Goal: Browse casually: Explore the website without a specific task or goal

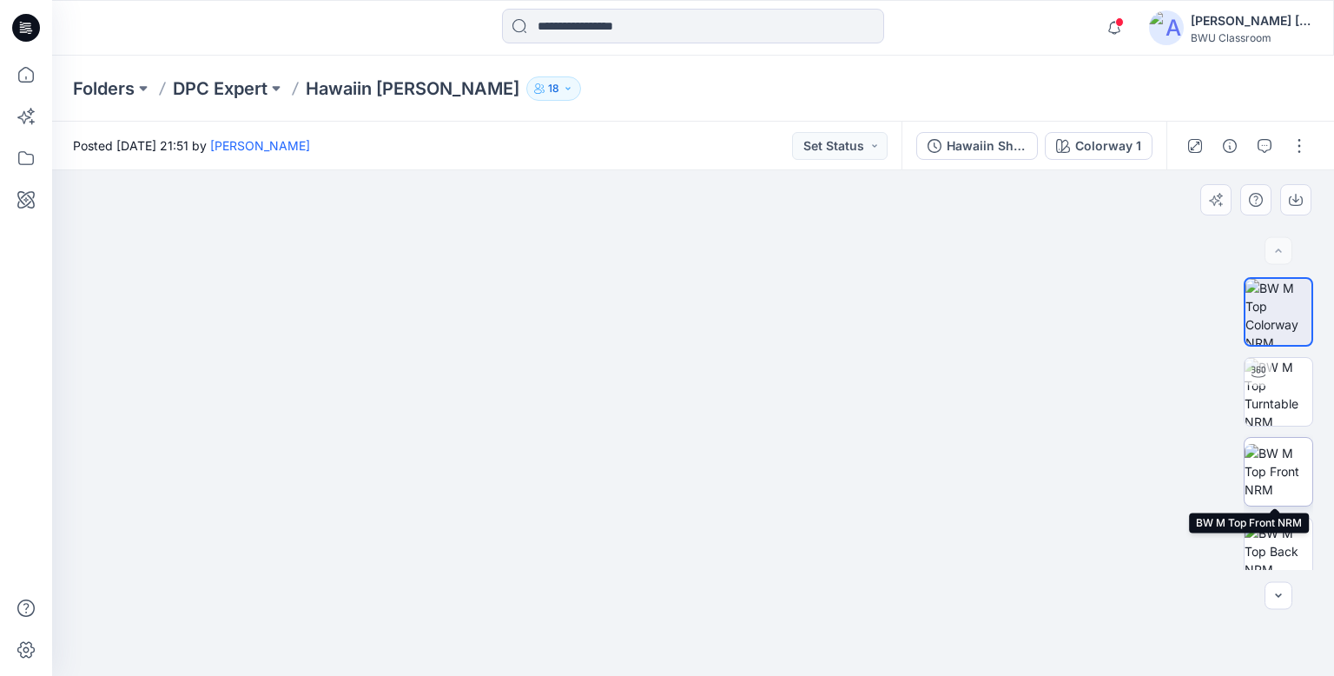
click at [1266, 480] on img at bounding box center [1278, 471] width 68 height 55
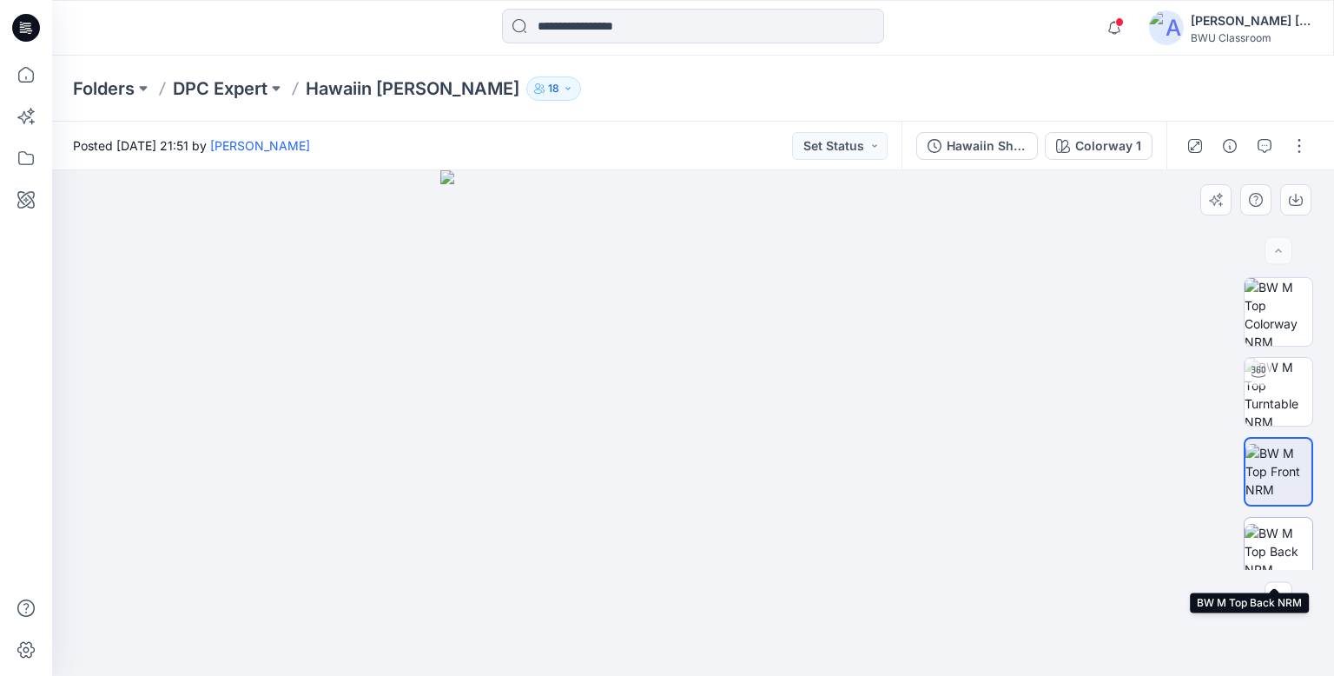
click at [1271, 543] on img at bounding box center [1278, 551] width 68 height 55
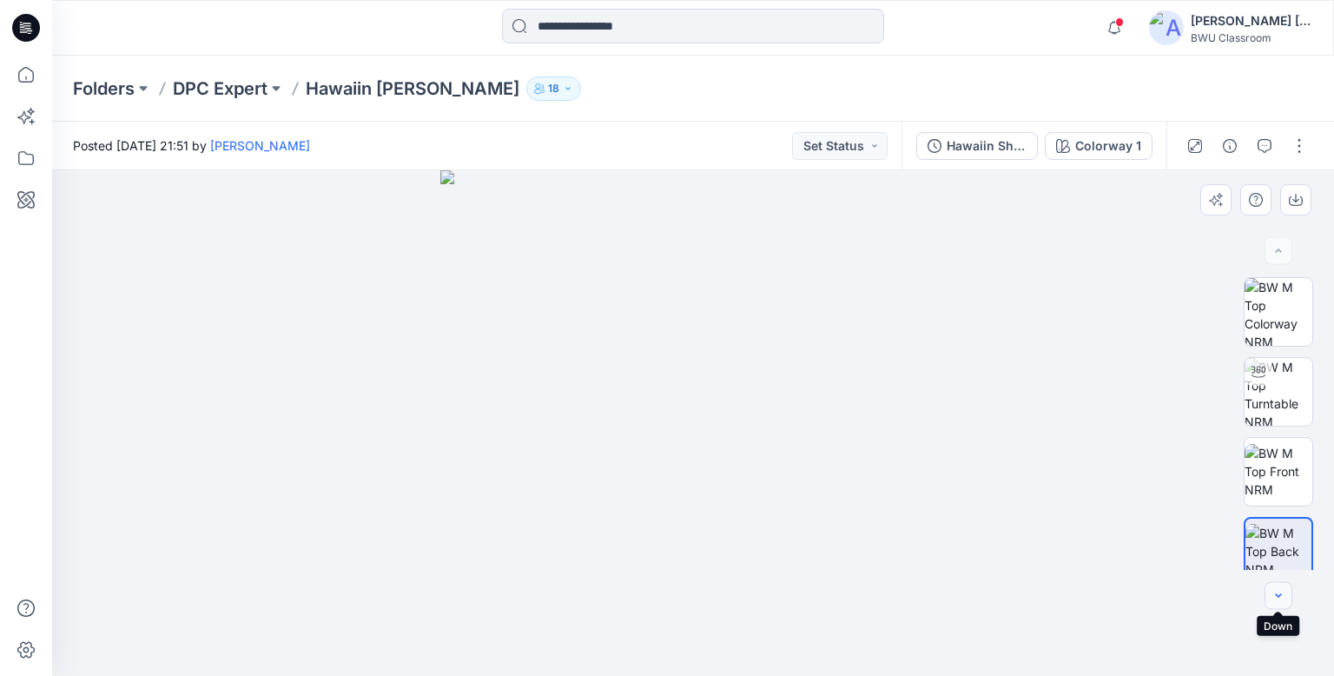
click at [1287, 598] on button "button" at bounding box center [1278, 596] width 28 height 28
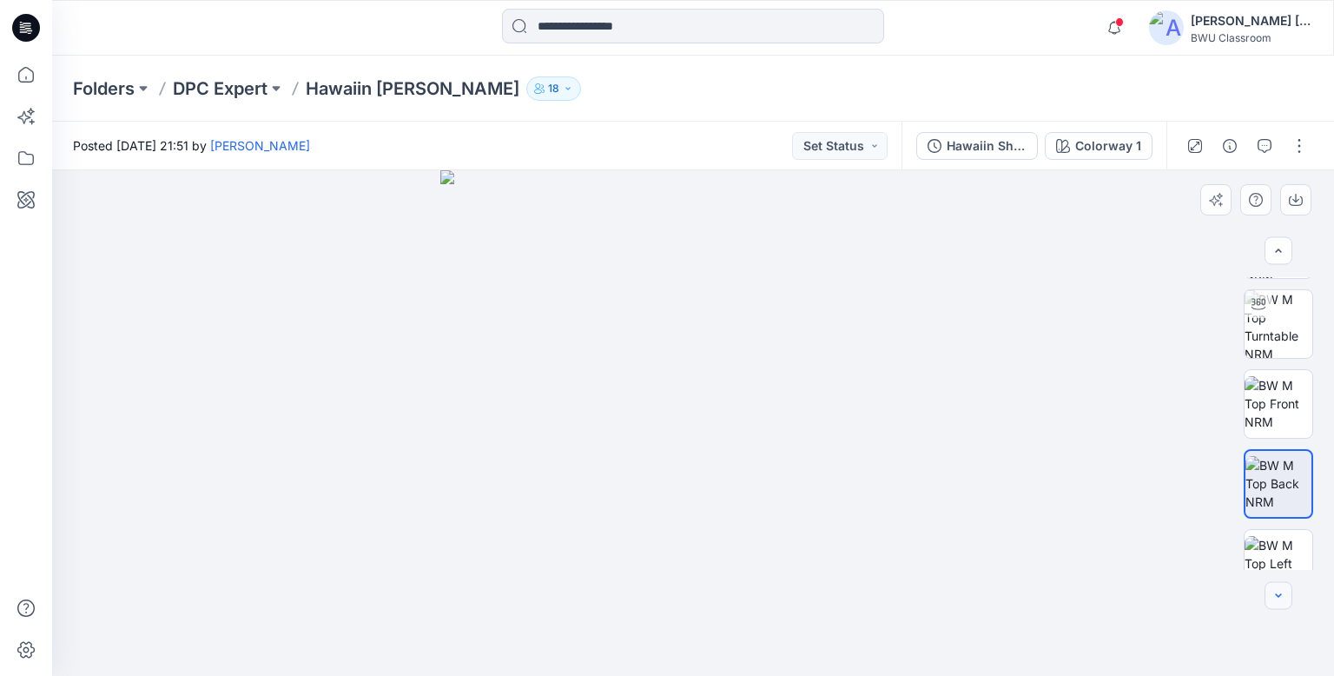
click at [1287, 598] on button "button" at bounding box center [1278, 596] width 28 height 28
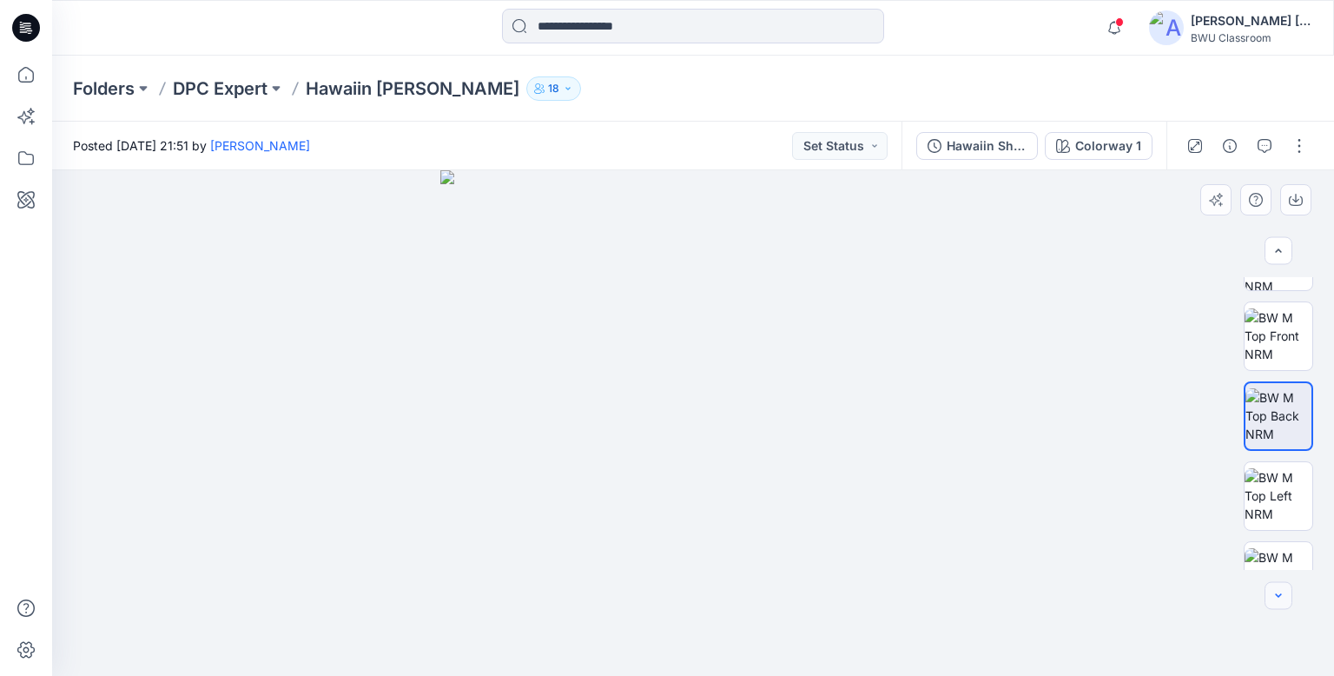
click at [1287, 598] on button "button" at bounding box center [1278, 596] width 28 height 28
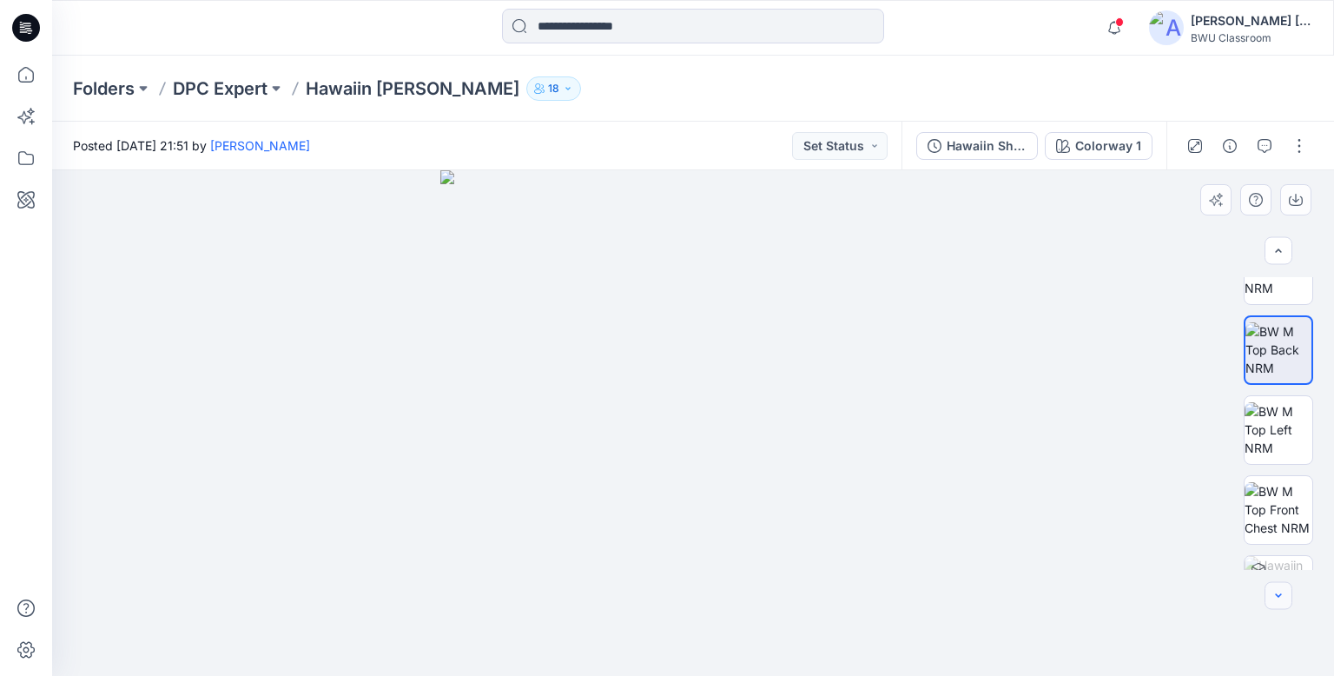
click at [1287, 598] on button "button" at bounding box center [1278, 596] width 28 height 28
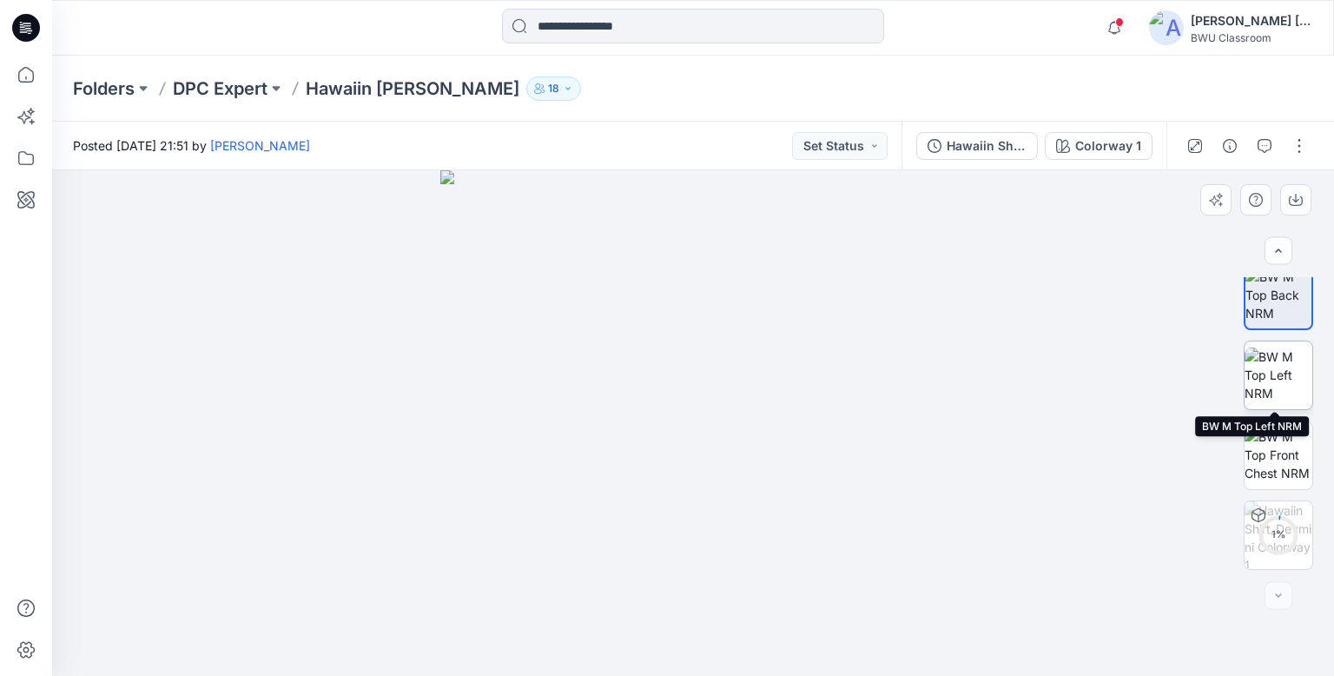
click at [1285, 375] on img at bounding box center [1278, 374] width 68 height 55
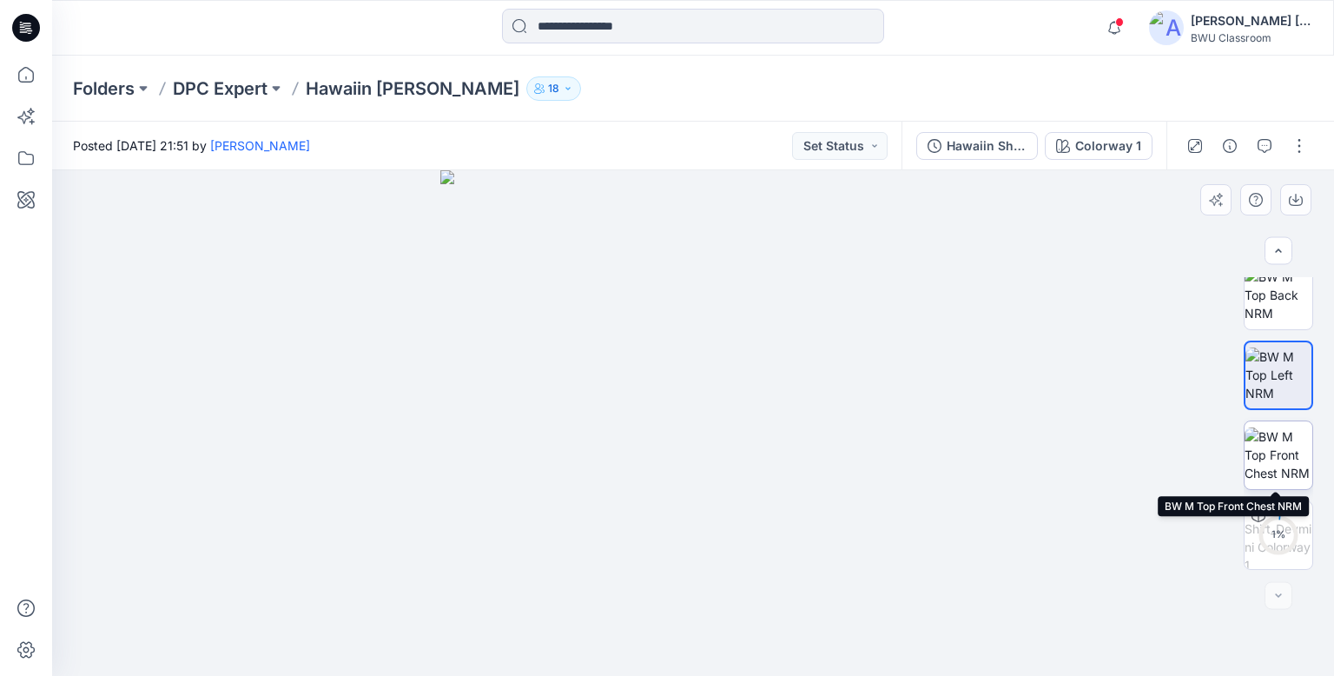
click at [1290, 452] on img at bounding box center [1278, 454] width 68 height 55
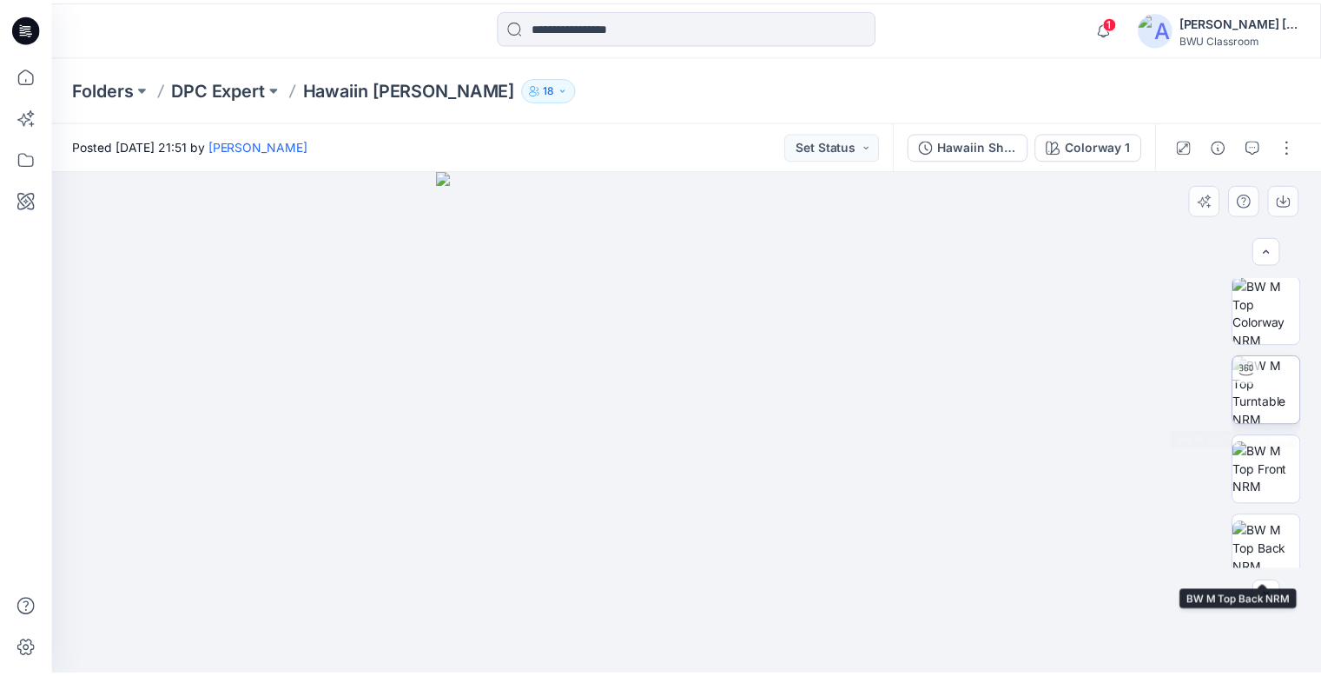
scroll to position [0, 0]
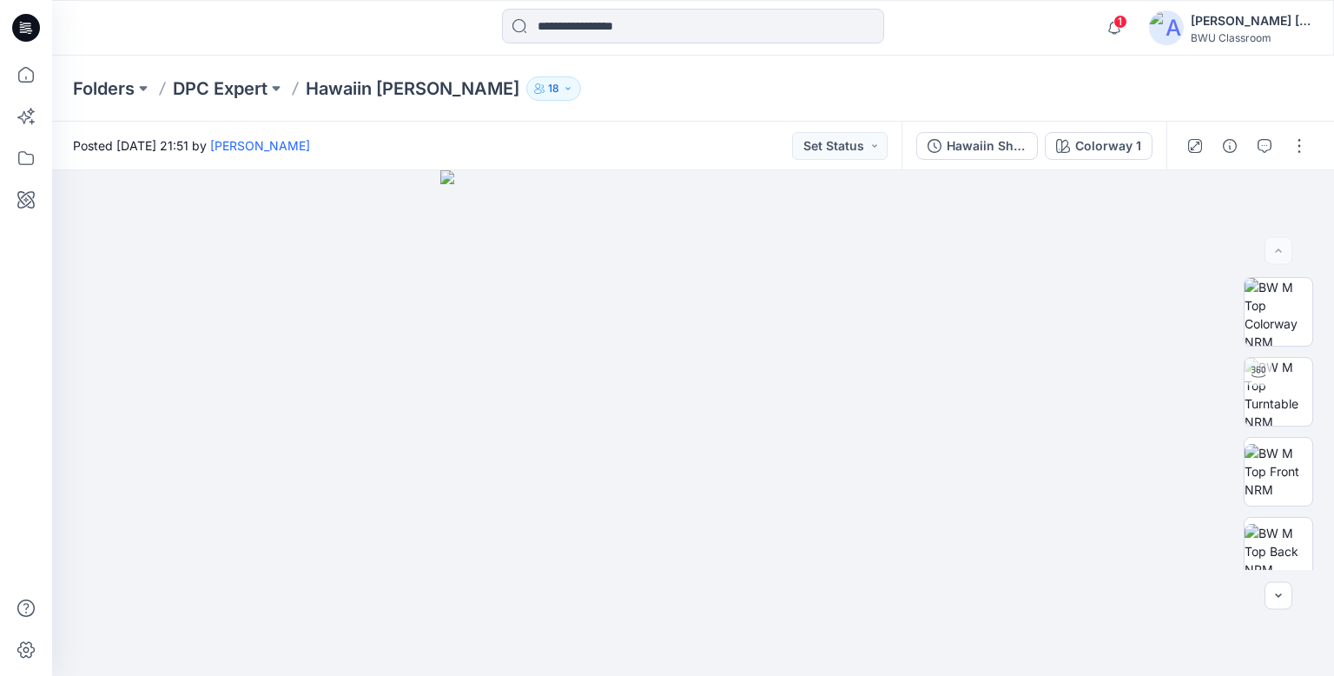
click at [28, 25] on icon at bounding box center [26, 28] width 28 height 28
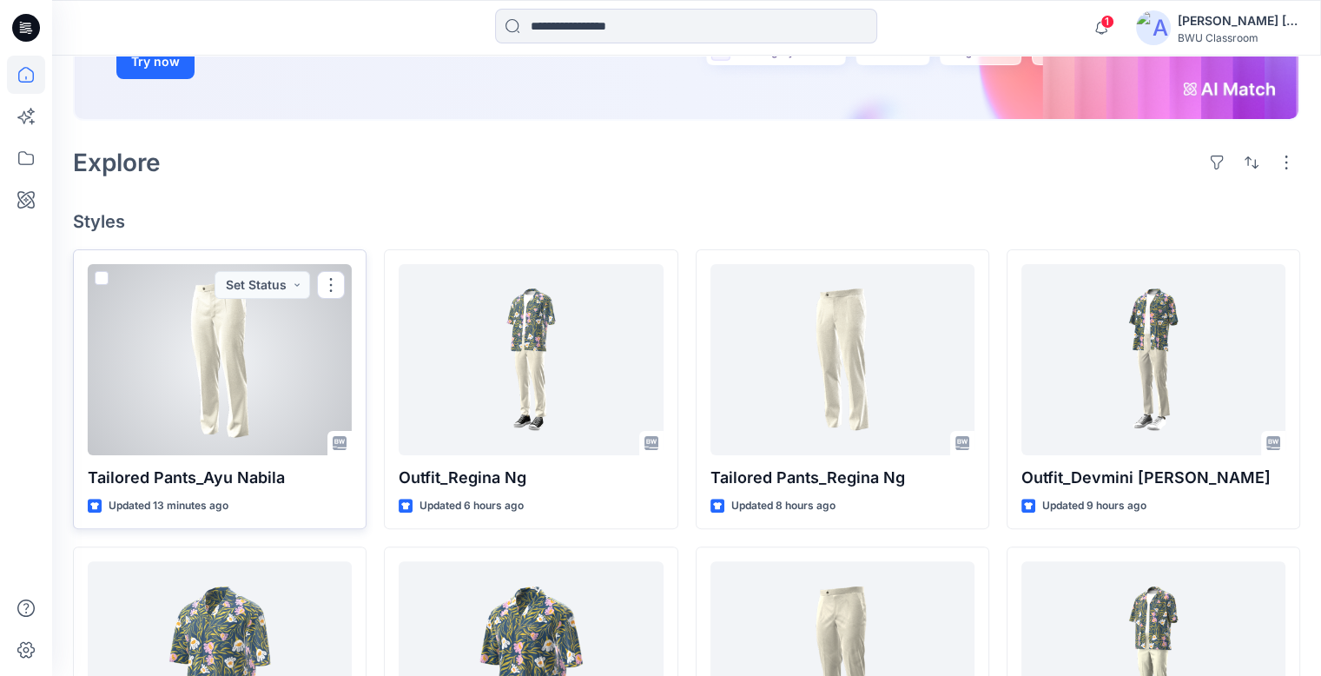
scroll to position [434, 0]
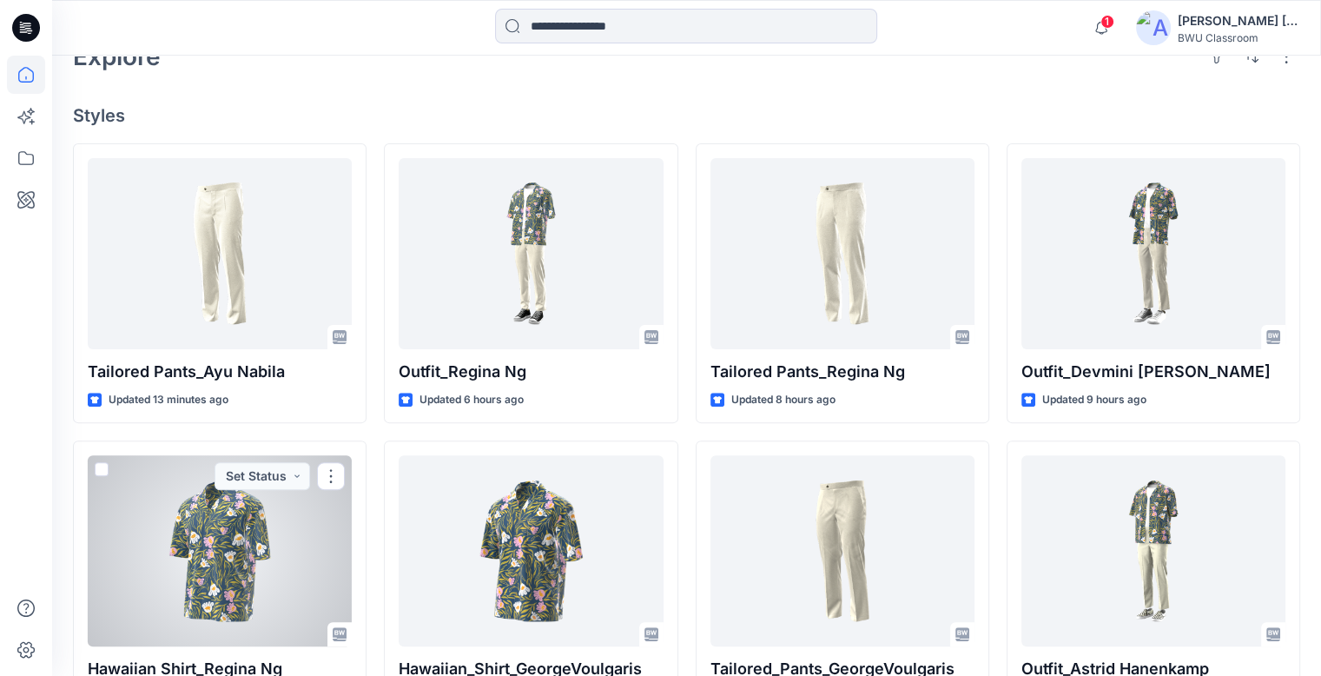
click at [235, 551] on div at bounding box center [220, 550] width 264 height 191
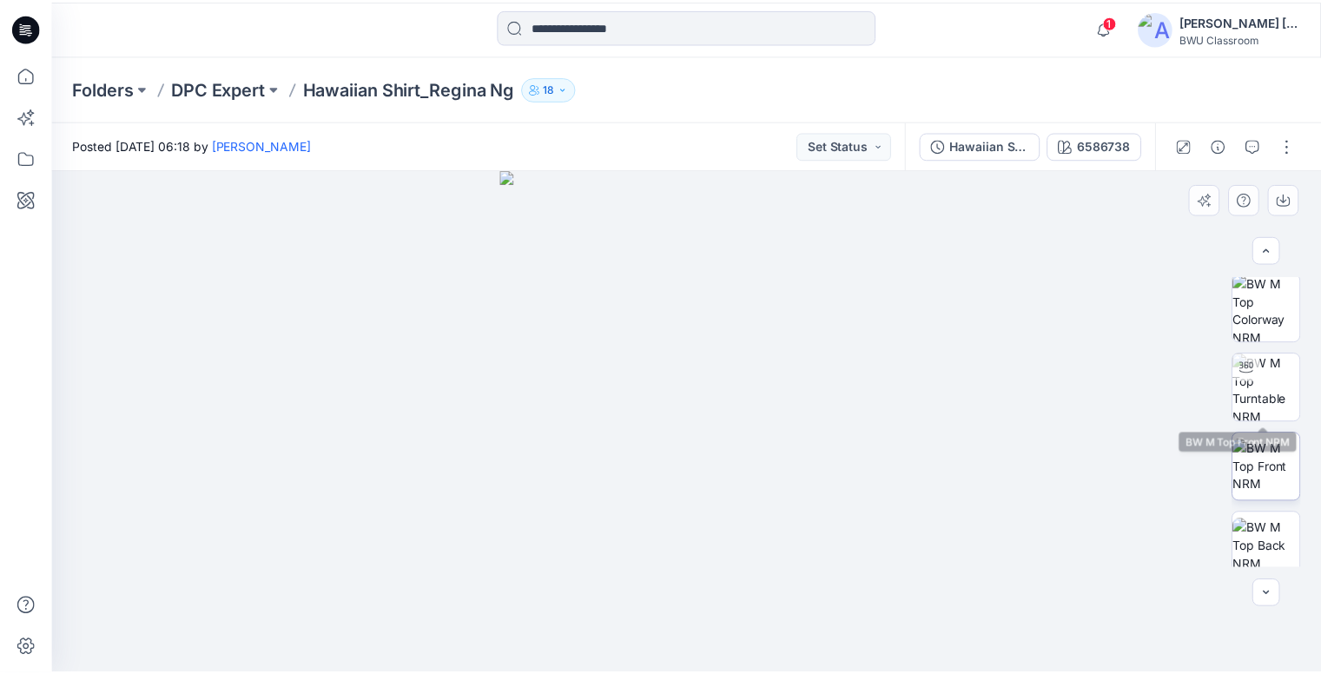
scroll to position [260, 0]
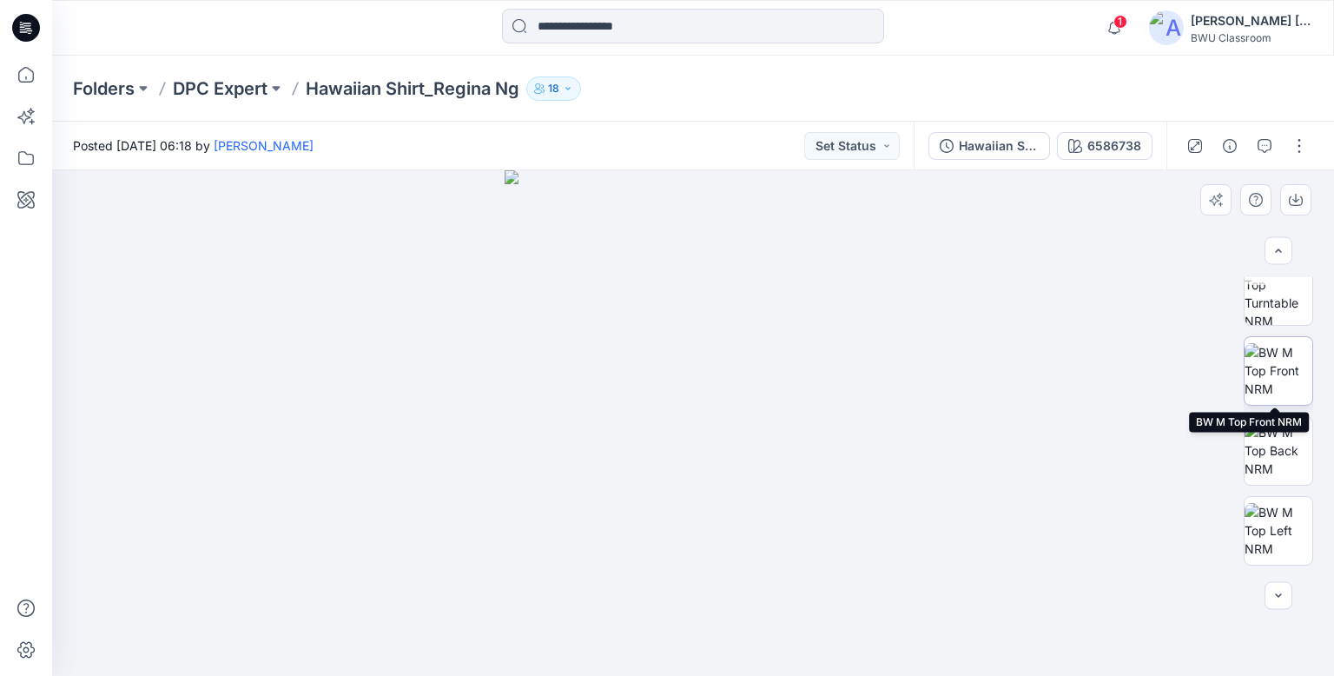
click at [1264, 359] on img at bounding box center [1278, 370] width 68 height 55
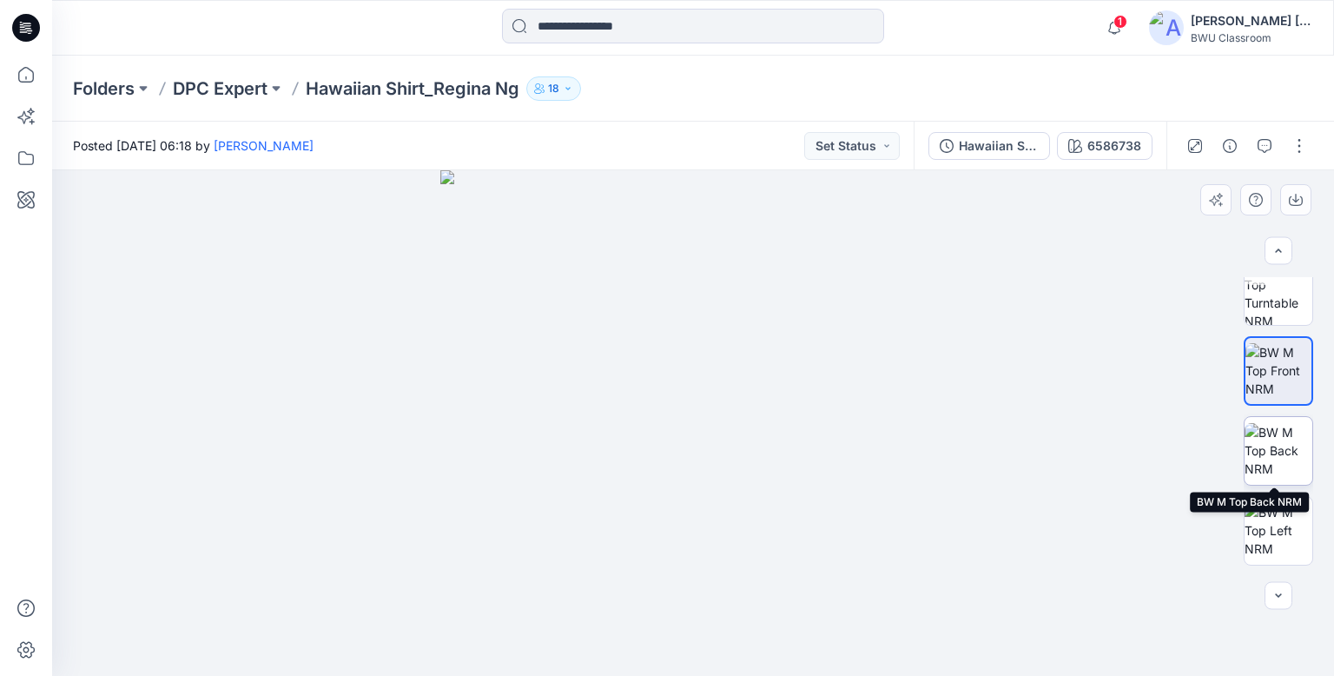
click at [1282, 445] on img at bounding box center [1278, 450] width 68 height 55
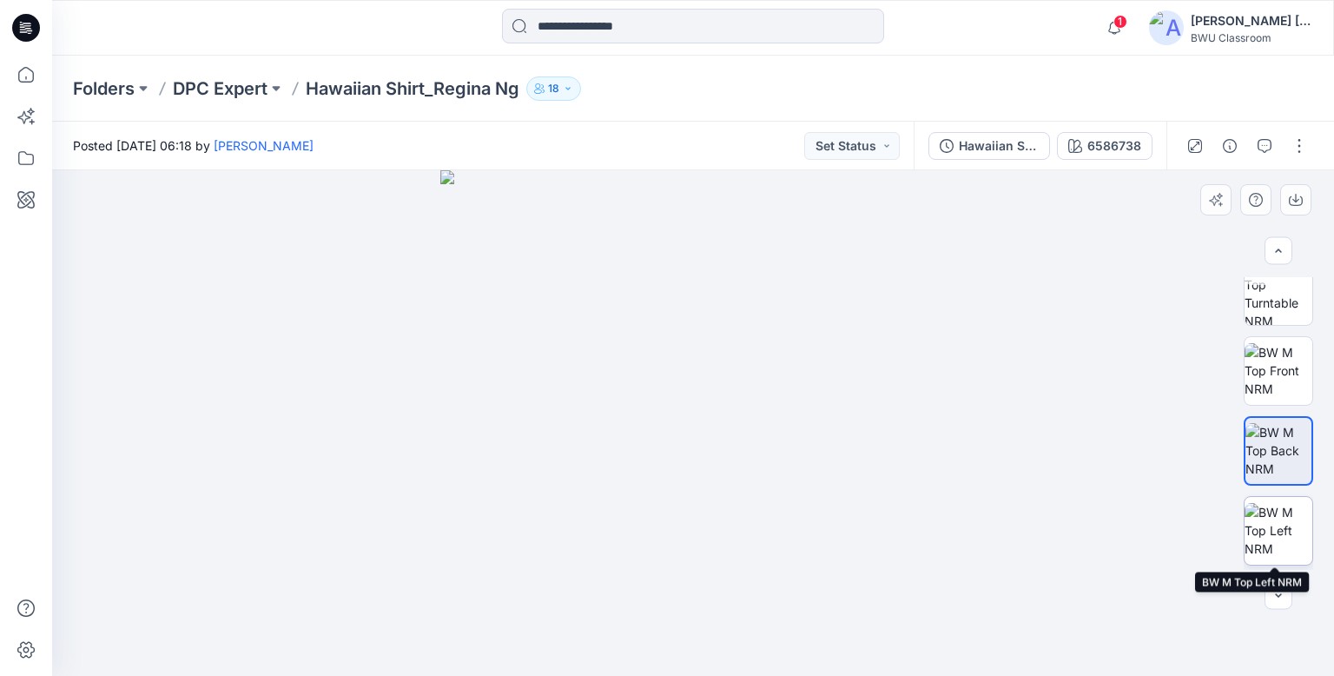
click at [1283, 531] on img at bounding box center [1278, 530] width 68 height 55
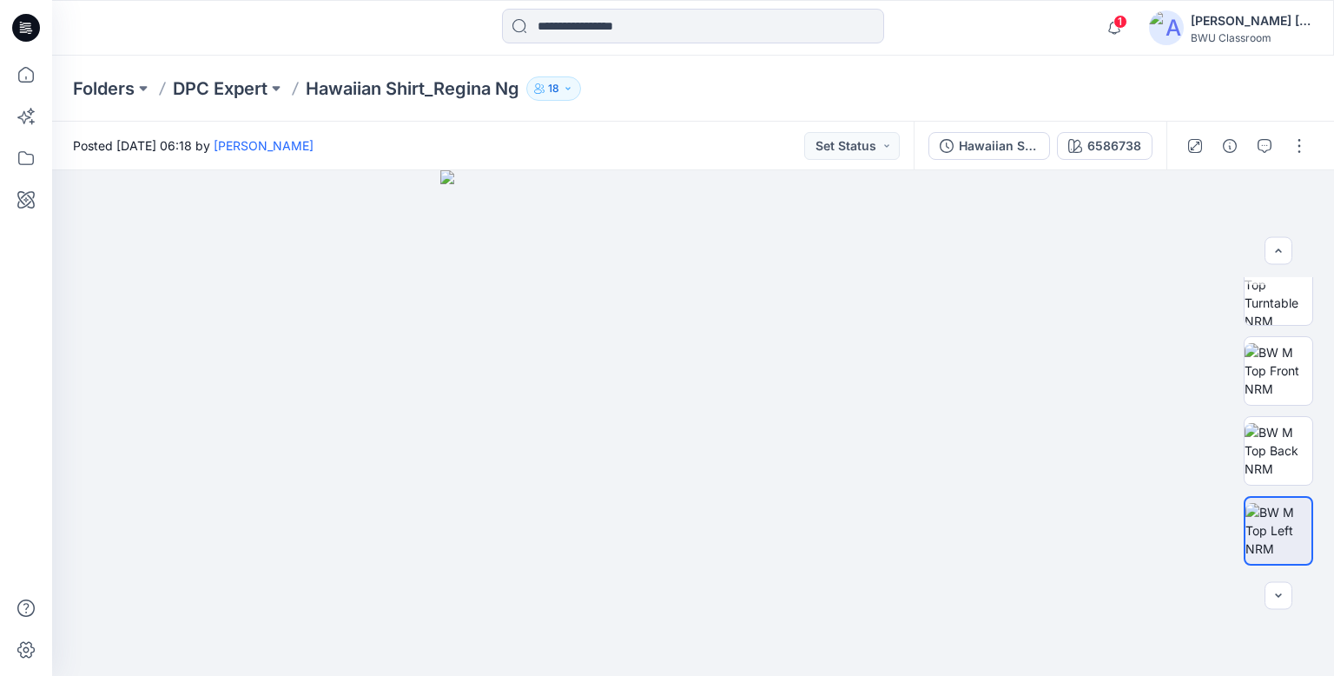
click at [34, 30] on icon at bounding box center [26, 28] width 28 height 28
